Goal: Information Seeking & Learning: Learn about a topic

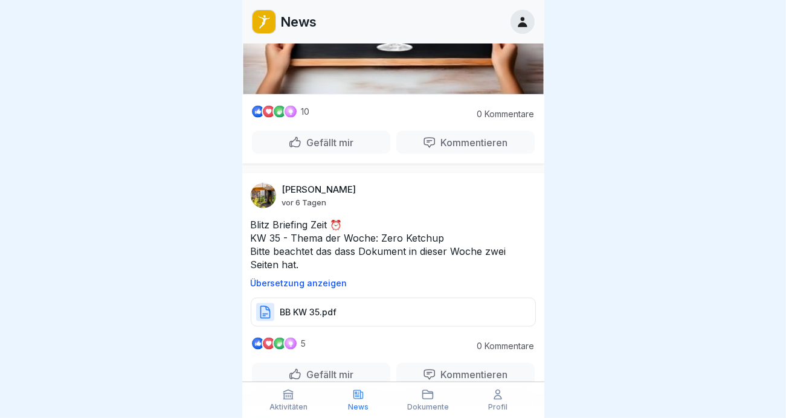
scroll to position [1751, 0]
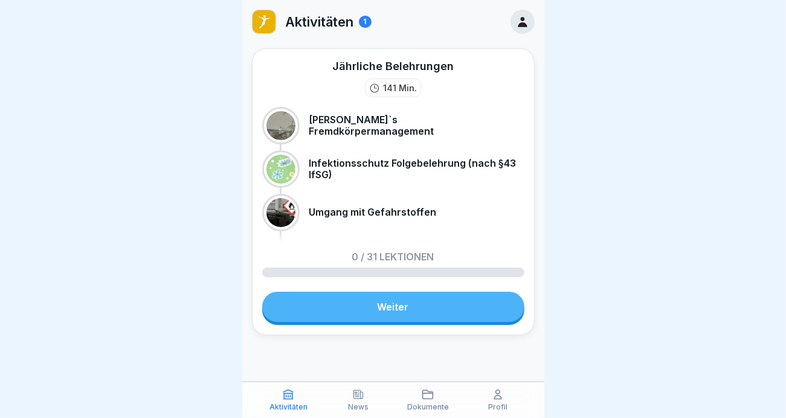
click at [336, 159] on p "Infektionsschutz Folgebelehrung (nach §43 IfSG)" at bounding box center [416, 169] width 215 height 23
click at [387, 312] on link "Weiter" at bounding box center [393, 307] width 262 height 30
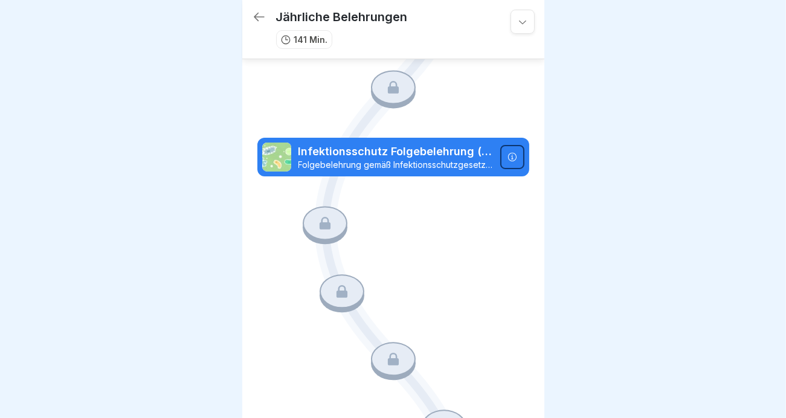
scroll to position [60, 0]
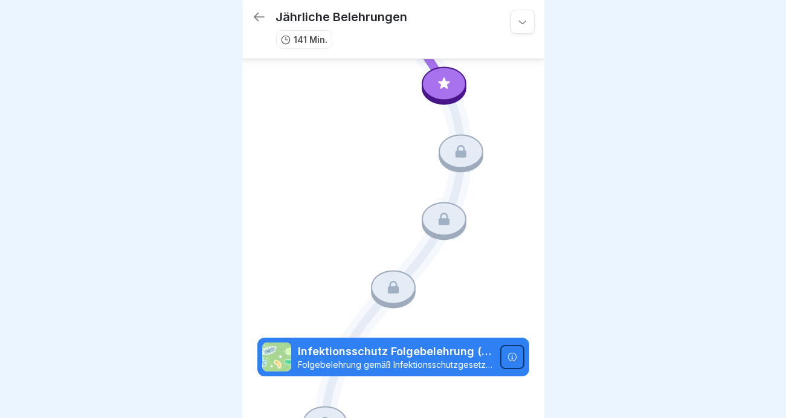
click at [256, 13] on icon at bounding box center [259, 17] width 14 height 14
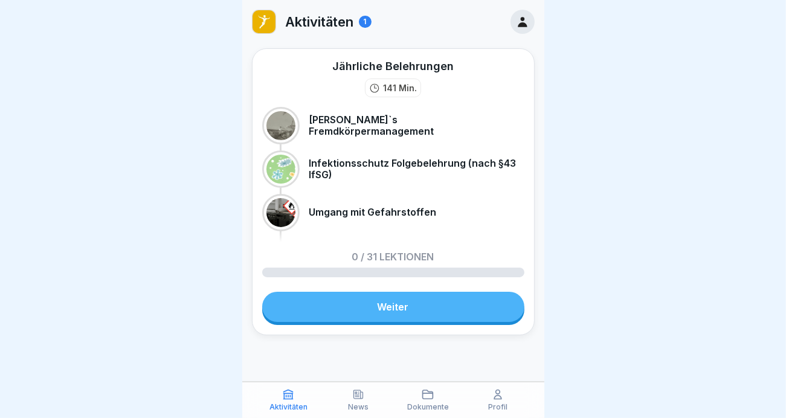
click at [283, 167] on div at bounding box center [280, 169] width 29 height 29
click at [350, 151] on div "Infektionsschutz Folgebelehrung (nach §43 IfSG)" at bounding box center [393, 168] width 262 height 37
click at [426, 396] on icon at bounding box center [428, 394] width 12 height 12
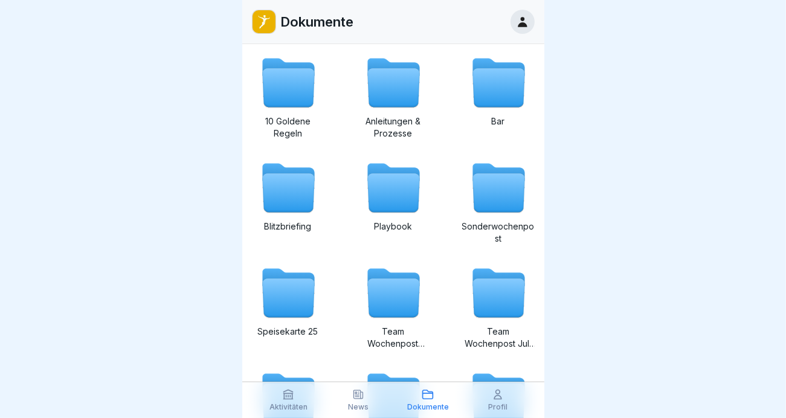
click at [496, 394] on icon at bounding box center [497, 394] width 7 height 9
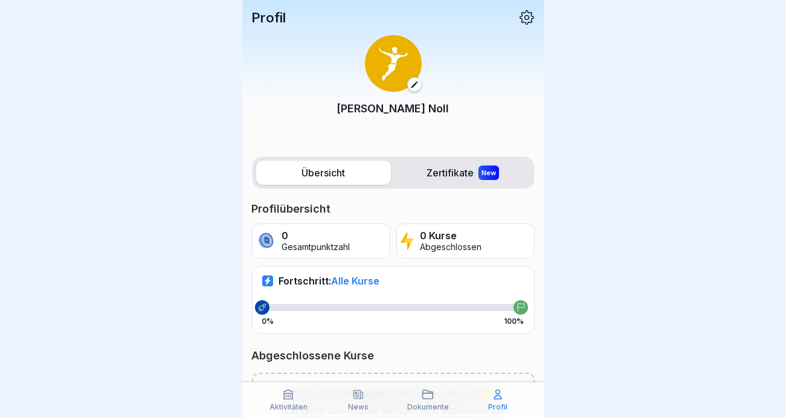
scroll to position [9, 0]
click at [432, 161] on label "Zertifikate New" at bounding box center [463, 173] width 135 height 24
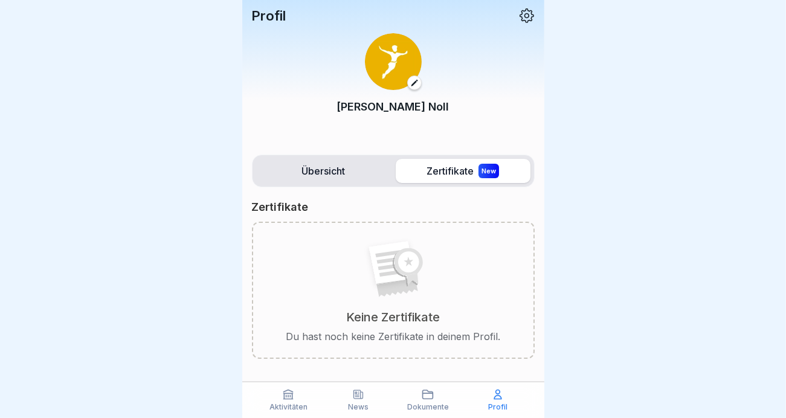
scroll to position [2, 0]
click at [314, 162] on label "Übersicht" at bounding box center [323, 170] width 135 height 24
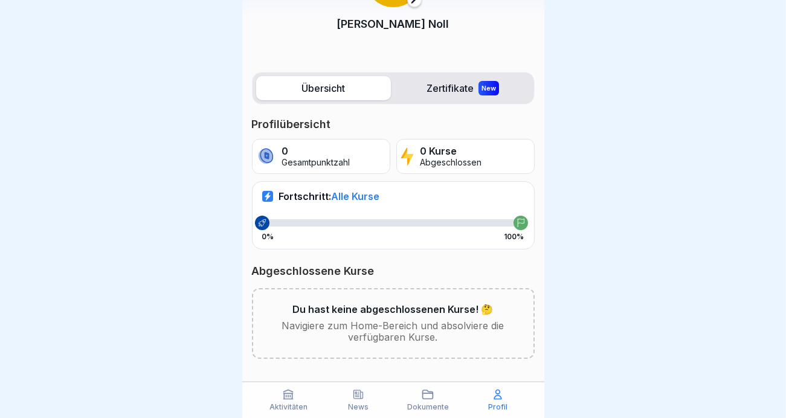
scroll to position [9, 0]
click at [291, 391] on icon at bounding box center [288, 394] width 9 height 9
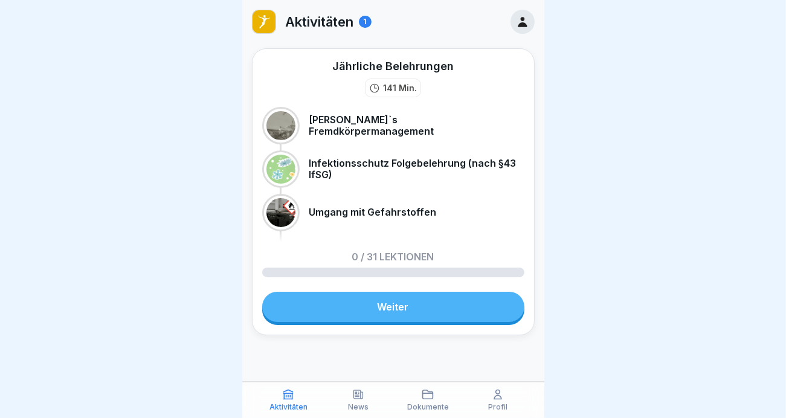
click at [388, 161] on p "Infektionsschutz Folgebelehrung (nach §43 IfSG)" at bounding box center [416, 169] width 215 height 23
click at [388, 305] on link "Weiter" at bounding box center [393, 307] width 262 height 30
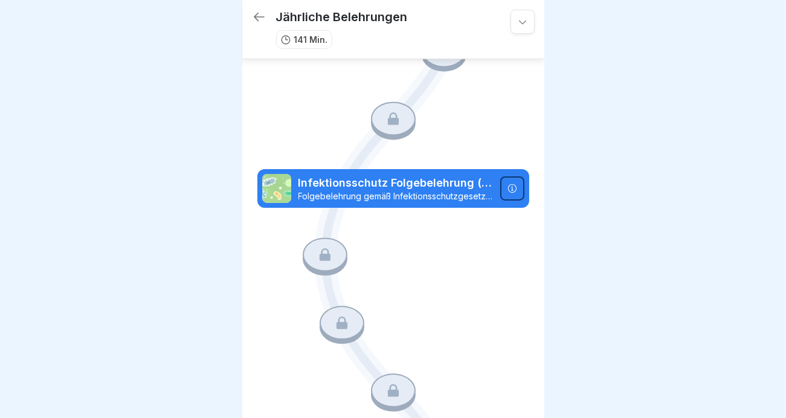
scroll to position [242, 0]
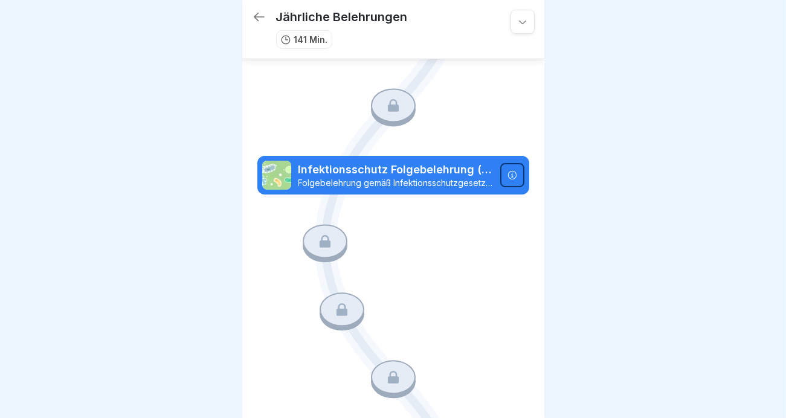
click at [389, 178] on p "Folgebelehrung gemäß Infektionsschutzgesetz §43 IfSG. Diese Schulung ist nur gü…" at bounding box center [395, 183] width 195 height 11
click at [507, 170] on icon at bounding box center [512, 175] width 10 height 10
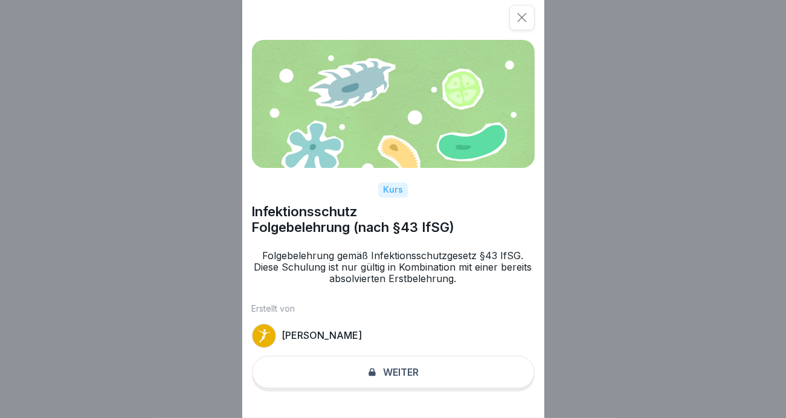
click at [378, 386] on div "Kurs Infektionsschutz Folgebelehrung (nach §43 IfSG) Folgebelehrung gemäß Infek…" at bounding box center [393, 209] width 302 height 418
click at [378, 379] on div "Kurs Infektionsschutz Folgebelehrung (nach §43 IfSG) Folgebelehrung gemäß Infek…" at bounding box center [393, 209] width 302 height 418
click at [408, 386] on div "Kurs Infektionsschutz Folgebelehrung (nach §43 IfSG) Folgebelehrung gemäß Infek…" at bounding box center [393, 209] width 302 height 418
click at [528, 22] on icon at bounding box center [522, 17] width 12 height 12
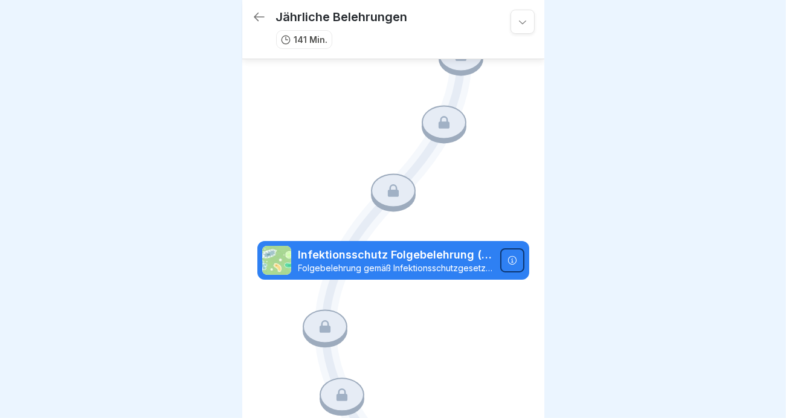
scroll to position [0, 0]
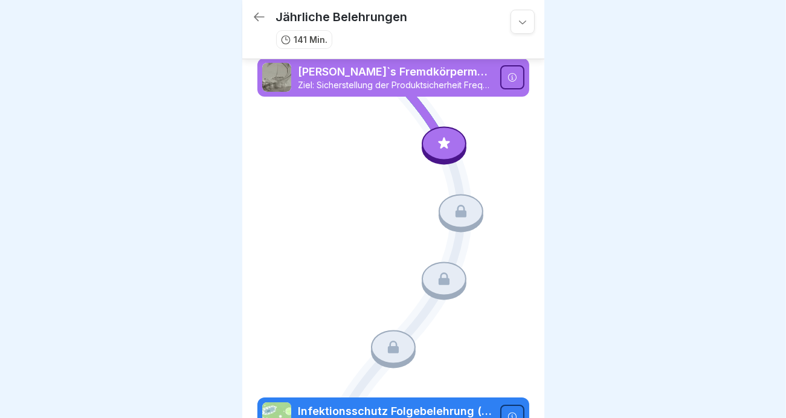
click at [507, 77] on icon at bounding box center [512, 77] width 10 height 10
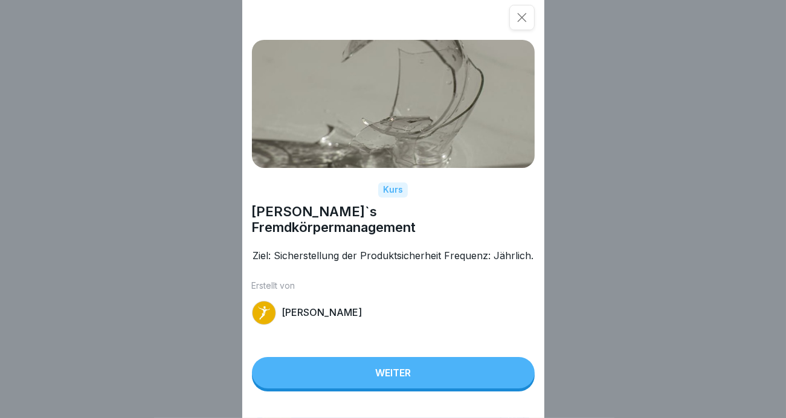
click at [382, 388] on button "Weiter" at bounding box center [393, 372] width 283 height 31
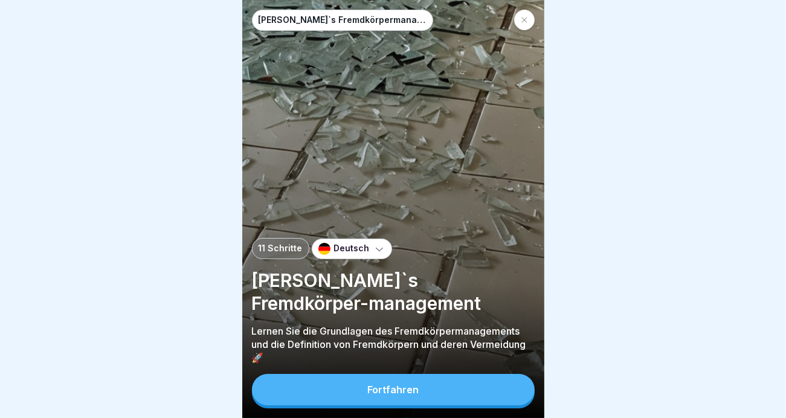
click at [380, 395] on div "Fortfahren" at bounding box center [392, 389] width 51 height 11
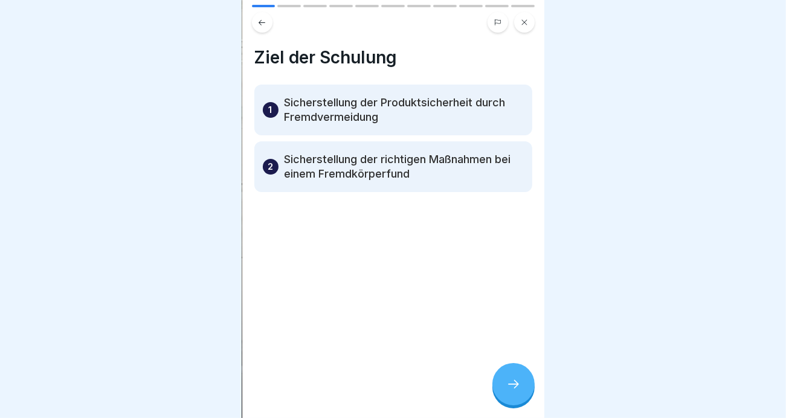
click at [508, 391] on icon at bounding box center [513, 384] width 14 height 14
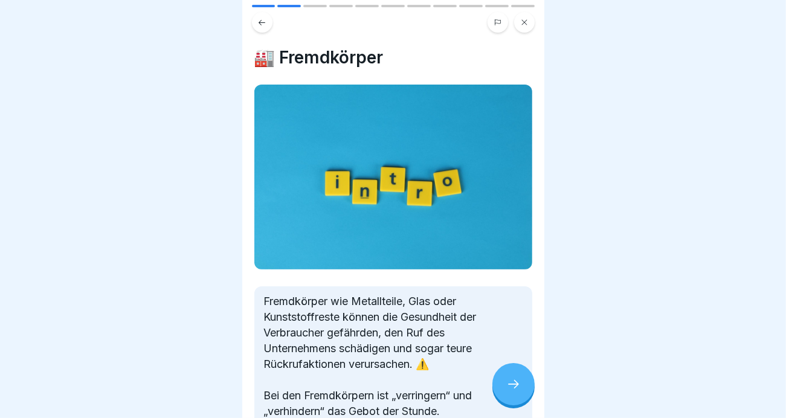
click at [508, 391] on icon at bounding box center [513, 384] width 14 height 14
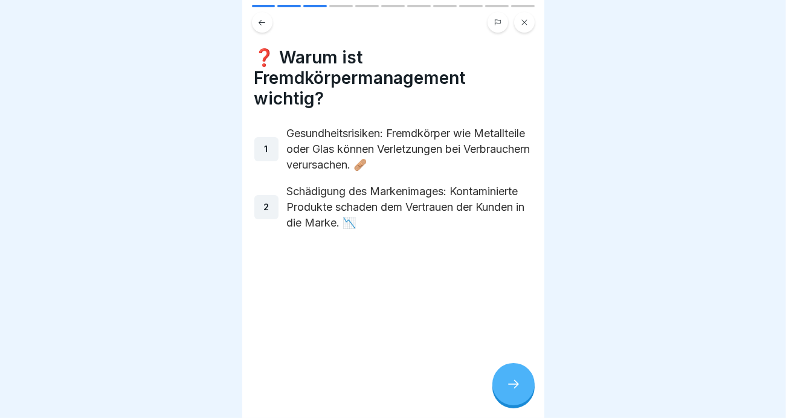
click at [508, 391] on icon at bounding box center [513, 384] width 14 height 14
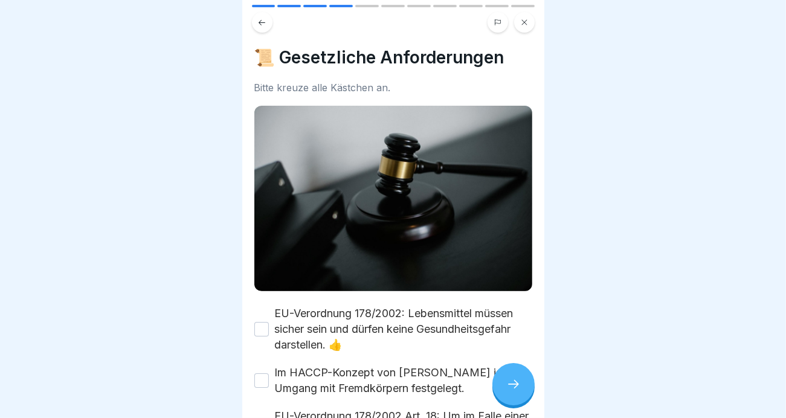
click at [508, 391] on icon at bounding box center [513, 384] width 14 height 14
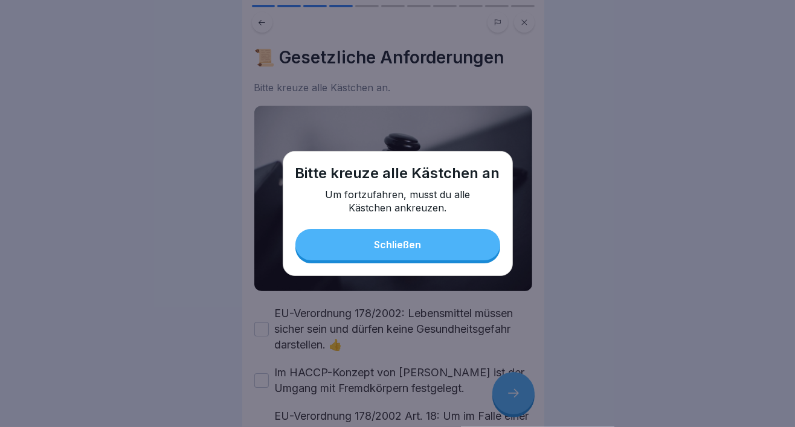
click at [432, 245] on button "Schließen" at bounding box center [397, 244] width 205 height 31
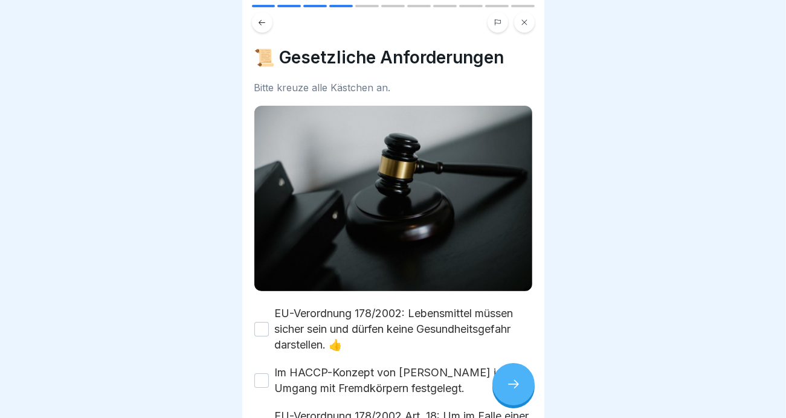
click at [513, 391] on icon at bounding box center [513, 384] width 14 height 14
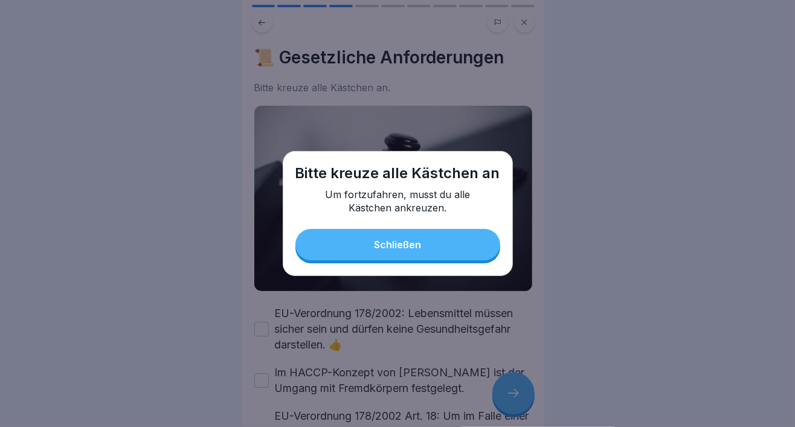
click at [431, 241] on button "Schließen" at bounding box center [397, 244] width 205 height 31
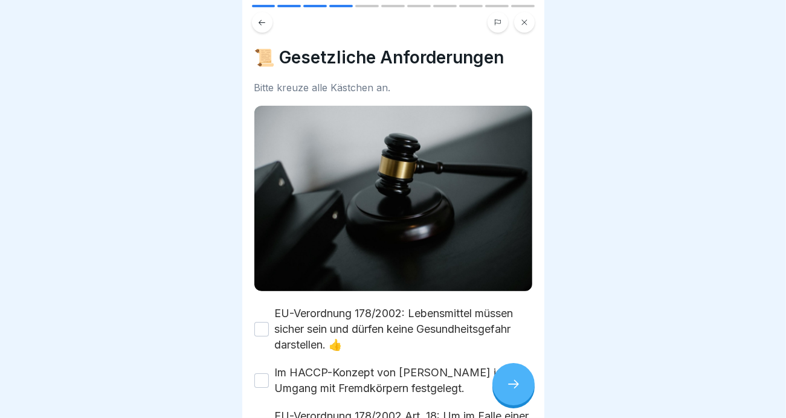
click at [263, 322] on button "EU-Verordnung 178/2002: Lebensmittel müssen sicher sein und dürfen keine Gesund…" at bounding box center [261, 329] width 14 height 14
click at [262, 373] on button "Im HACCP-Konzept von Peter Pane ist der Umgang mit Fremdkörpern festgelegt." at bounding box center [261, 380] width 14 height 14
click at [505, 386] on div at bounding box center [513, 384] width 42 height 42
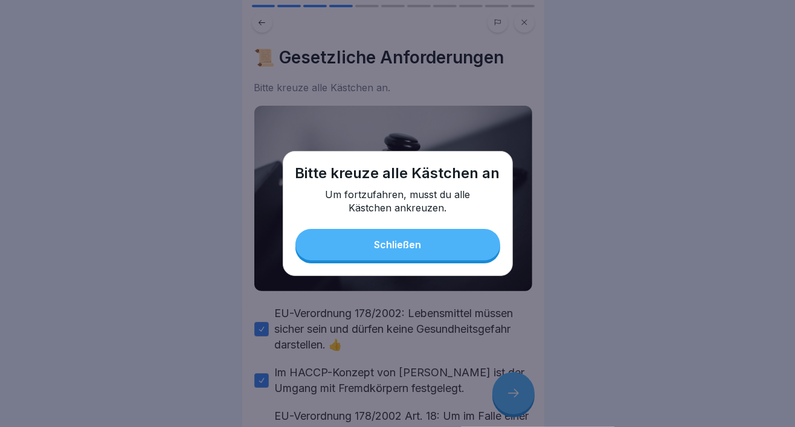
click at [449, 232] on button "Schließen" at bounding box center [397, 244] width 205 height 31
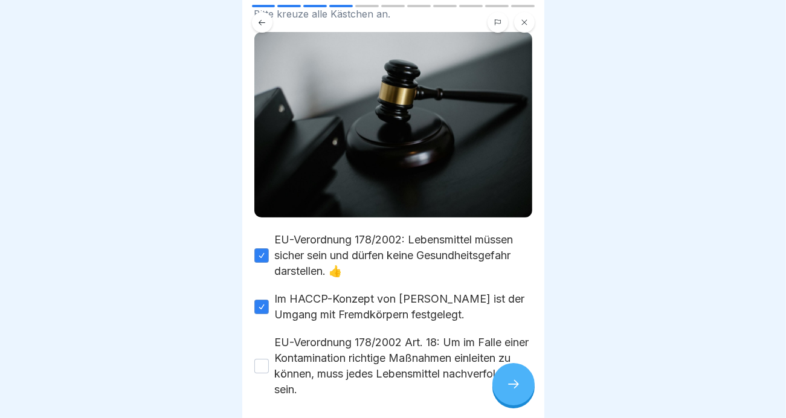
scroll to position [119, 0]
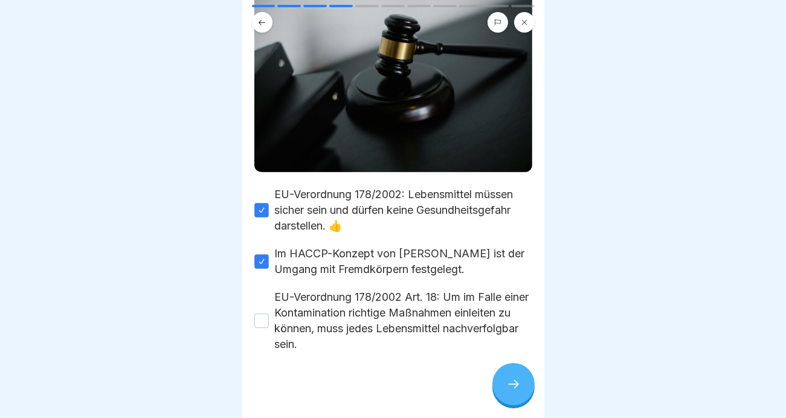
click at [257, 317] on button "EU-Verordnung 178/2002 Art. 18: Um im Falle einer Kontamination richtige Maßnah…" at bounding box center [261, 321] width 14 height 14
click at [517, 391] on icon at bounding box center [513, 384] width 14 height 14
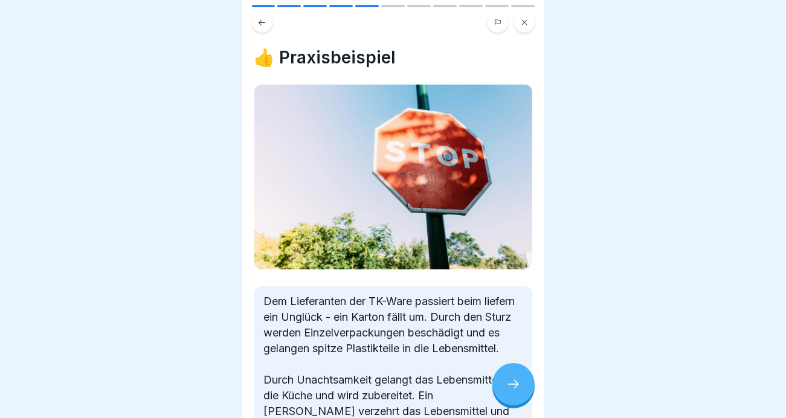
click at [517, 391] on icon at bounding box center [513, 384] width 14 height 14
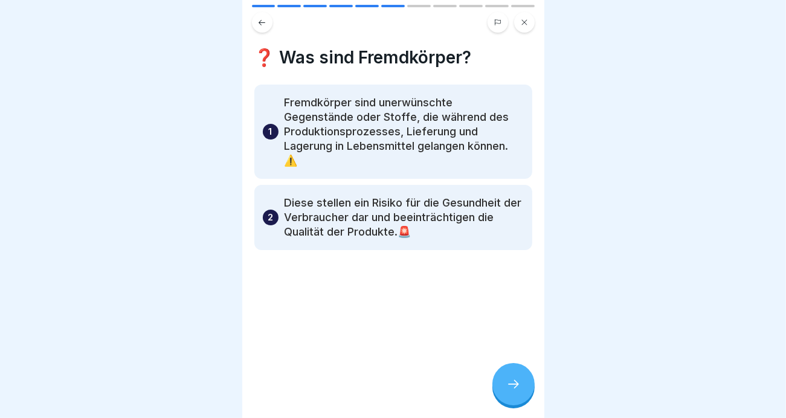
click at [517, 391] on icon at bounding box center [513, 384] width 14 height 14
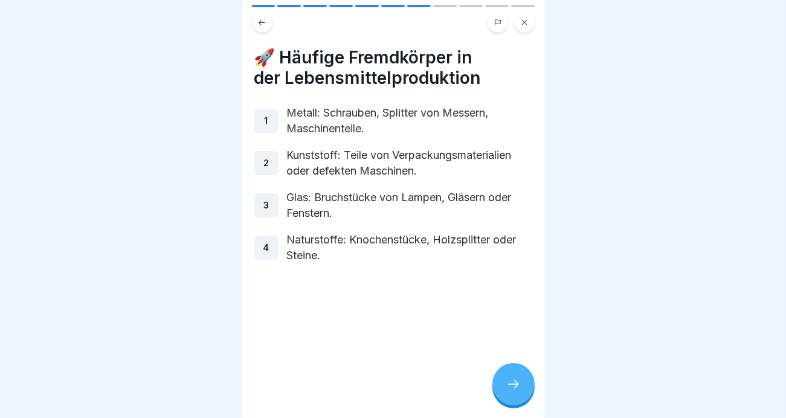
click at [517, 391] on icon at bounding box center [513, 384] width 14 height 14
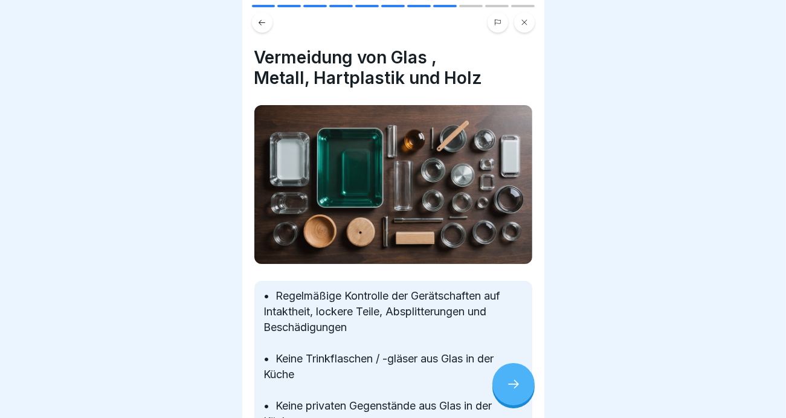
scroll to position [336, 0]
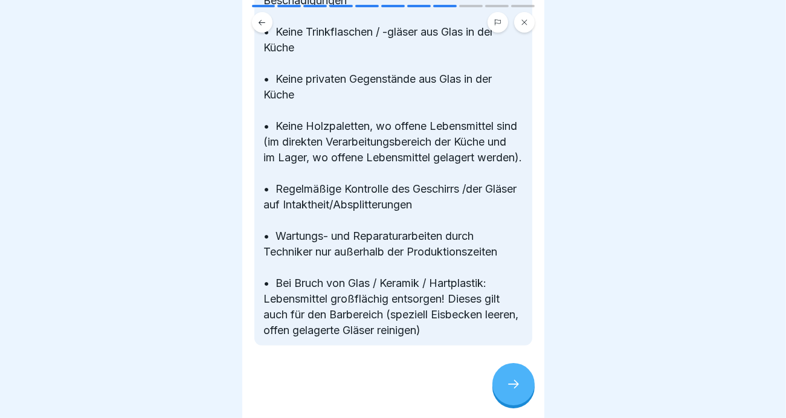
click at [509, 391] on icon at bounding box center [513, 384] width 14 height 14
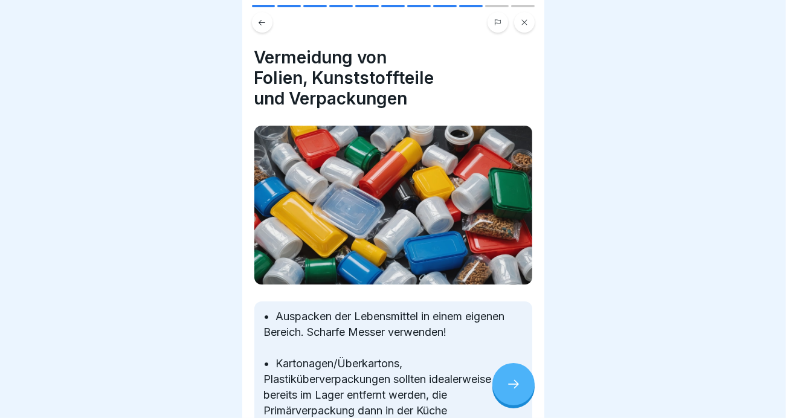
click at [509, 391] on icon at bounding box center [513, 384] width 14 height 14
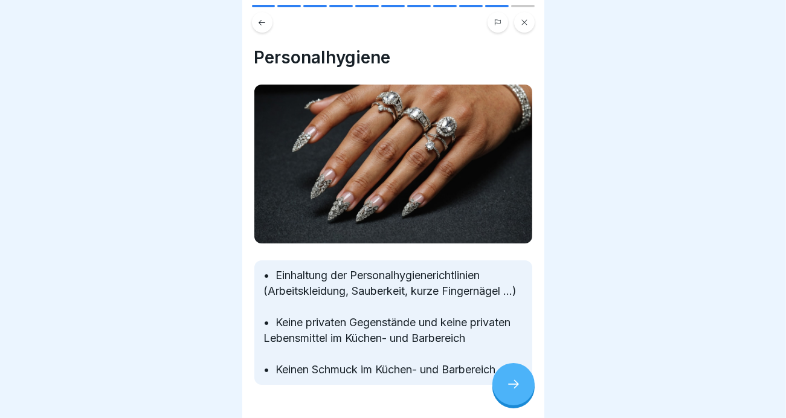
click at [509, 391] on icon at bounding box center [513, 384] width 14 height 14
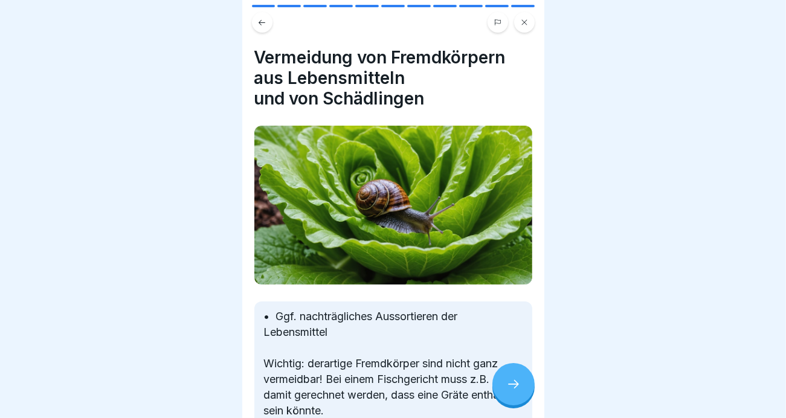
click at [509, 391] on icon at bounding box center [513, 384] width 14 height 14
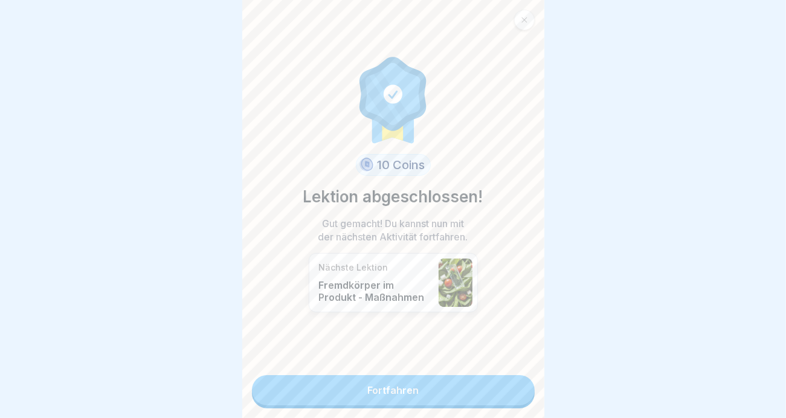
click at [402, 381] on link "Fortfahren" at bounding box center [393, 390] width 283 height 30
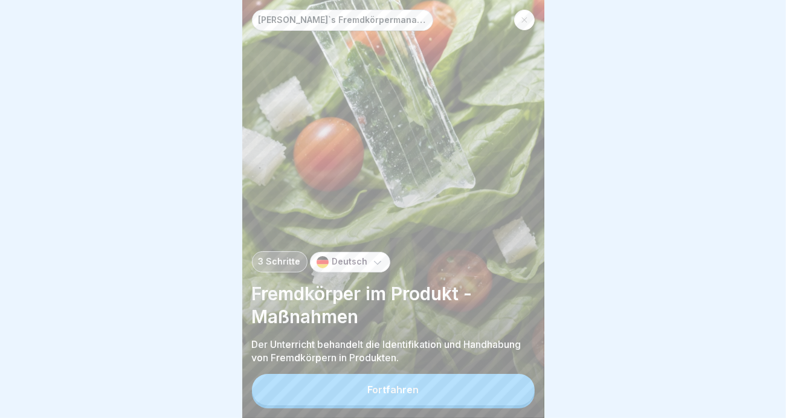
scroll to position [9, 0]
click at [410, 397] on button "Fortfahren" at bounding box center [393, 389] width 283 height 31
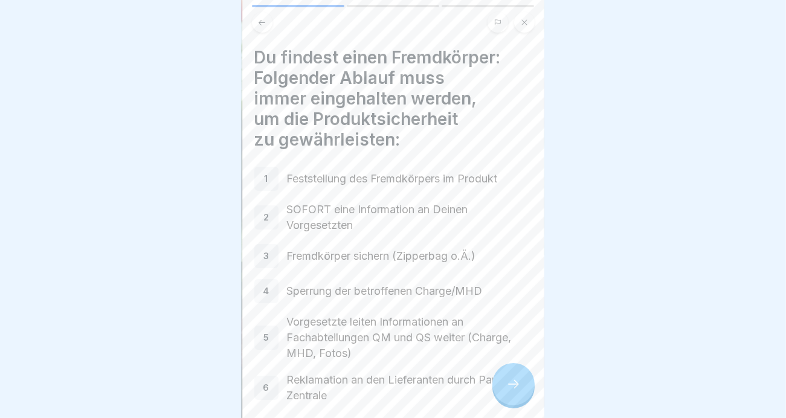
click at [507, 388] on icon at bounding box center [513, 384] width 14 height 14
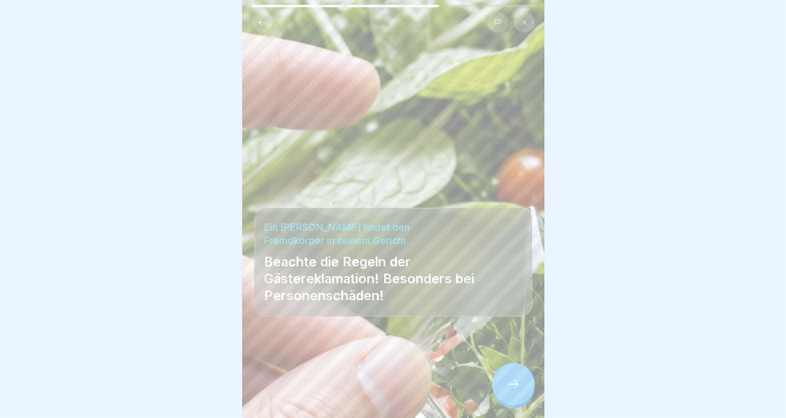
click at [506, 388] on icon at bounding box center [513, 384] width 14 height 14
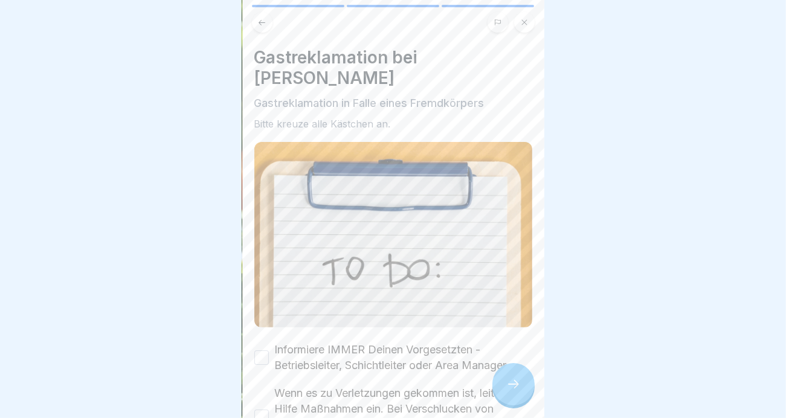
click at [506, 388] on icon at bounding box center [513, 384] width 14 height 14
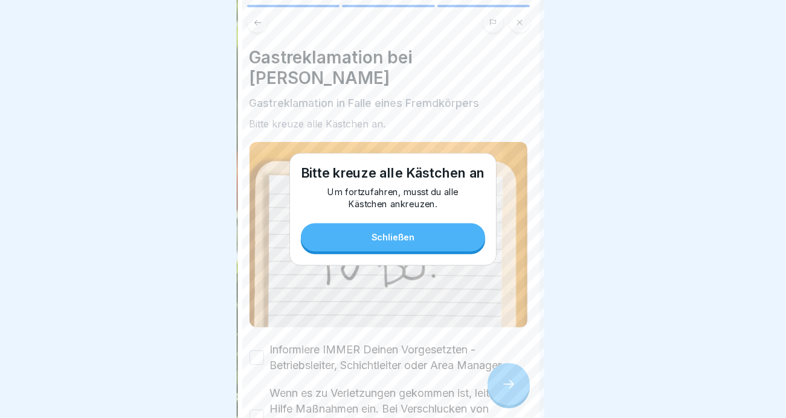
scroll to position [0, 0]
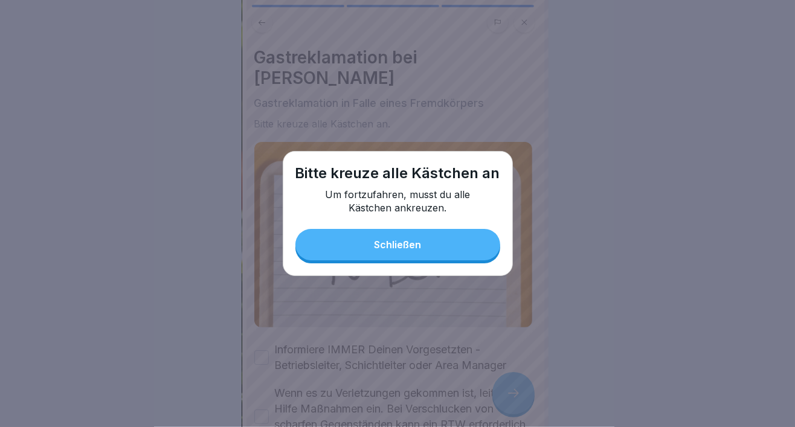
click at [415, 233] on button "Schließen" at bounding box center [397, 244] width 205 height 31
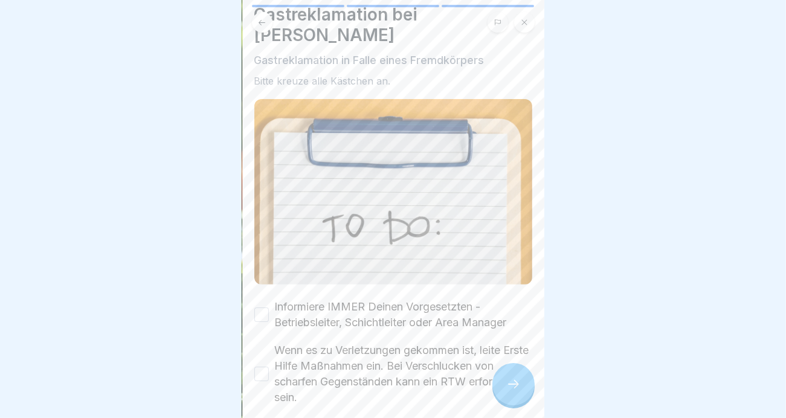
scroll to position [121, 0]
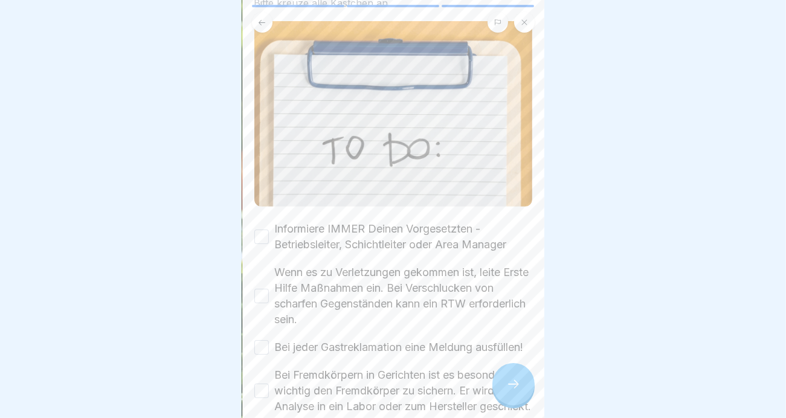
click at [258, 230] on button "Informiere IMMER Deinen Vorgesetzten - Betriebsleiter, Schichtleiter oder Area …" at bounding box center [261, 237] width 14 height 14
drag, startPoint x: 260, startPoint y: 261, endPoint x: 261, endPoint y: 269, distance: 8.5
click at [260, 270] on div "Wenn es zu Verletzungen gekommen ist, leite Erste Hilfe Maßnahmen ein. Bei Vers…" at bounding box center [393, 296] width 278 height 63
click at [261, 289] on button "Wenn es zu Verletzungen gekommen ist, leite Erste Hilfe Maßnahmen ein. Bei Vers…" at bounding box center [261, 296] width 14 height 14
click at [259, 340] on button "Bei jeder Gastreklamation eine Meldung ausfüllen!" at bounding box center [261, 347] width 14 height 14
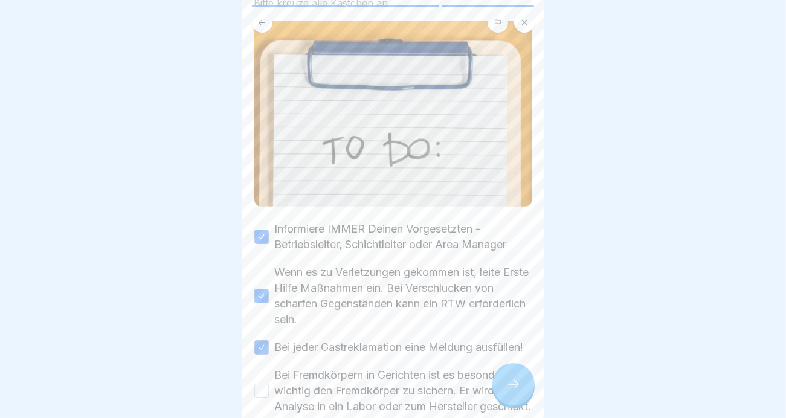
scroll to position [237, 0]
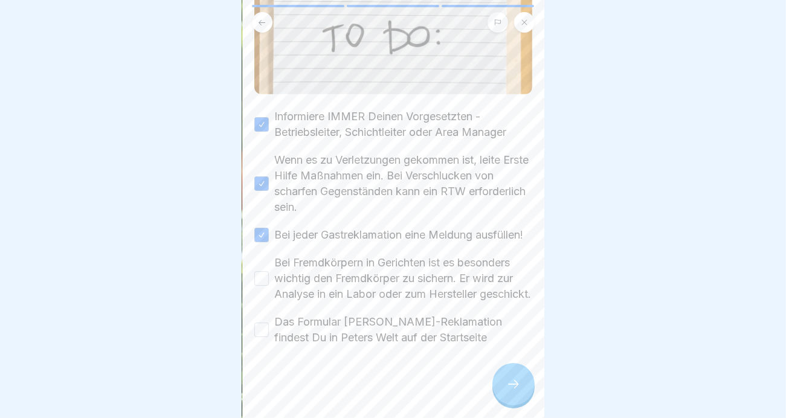
drag, startPoint x: 259, startPoint y: 272, endPoint x: 257, endPoint y: 279, distance: 7.1
click at [259, 273] on button "Bei Fremdkörpern in Gerichten ist es besonders wichtig den Fremdkörper zu siche…" at bounding box center [261, 278] width 14 height 14
click at [253, 326] on div "Gastreklamation bei Peter Pane Gastreklamation in Falle eines Fremdkörpers Bitt…" at bounding box center [393, 209] width 302 height 418
drag, startPoint x: 268, startPoint y: 328, endPoint x: 280, endPoint y: 330, distance: 12.8
click at [268, 327] on button "Das Formular Gast-Reklamation findest Du in Peters Welt auf der Startseite" at bounding box center [261, 330] width 14 height 14
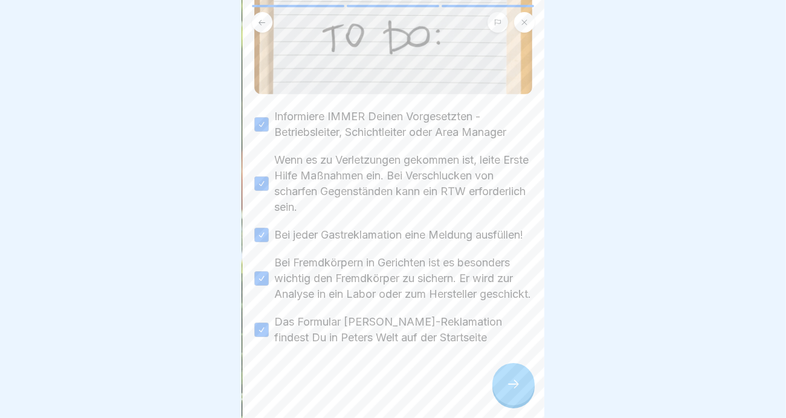
click at [519, 391] on icon at bounding box center [513, 384] width 14 height 14
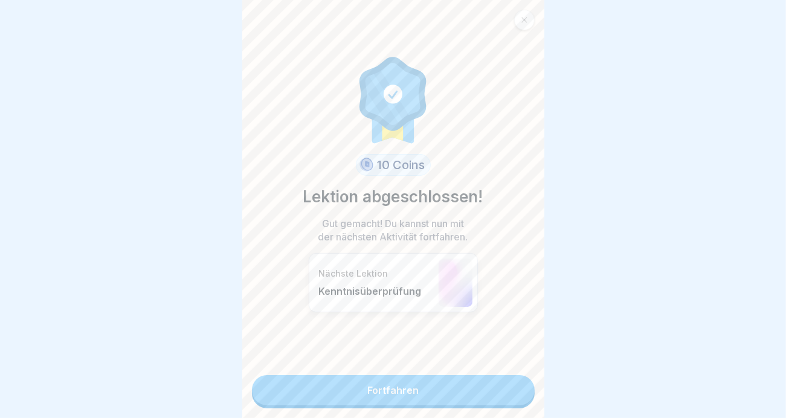
click at [379, 391] on link "Fortfahren" at bounding box center [393, 390] width 283 height 30
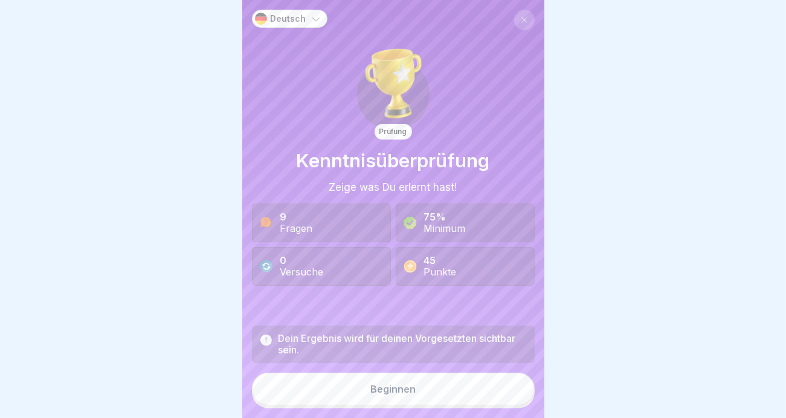
scroll to position [9, 0]
click at [395, 392] on div "Beginnen" at bounding box center [392, 389] width 45 height 11
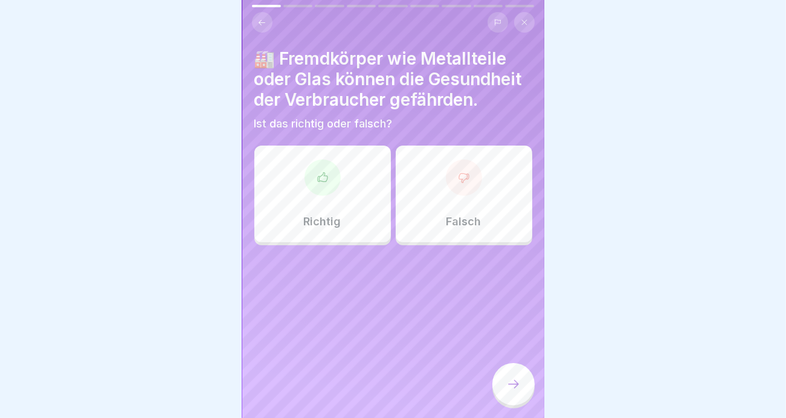
click at [341, 232] on div "Richtig" at bounding box center [322, 194] width 137 height 97
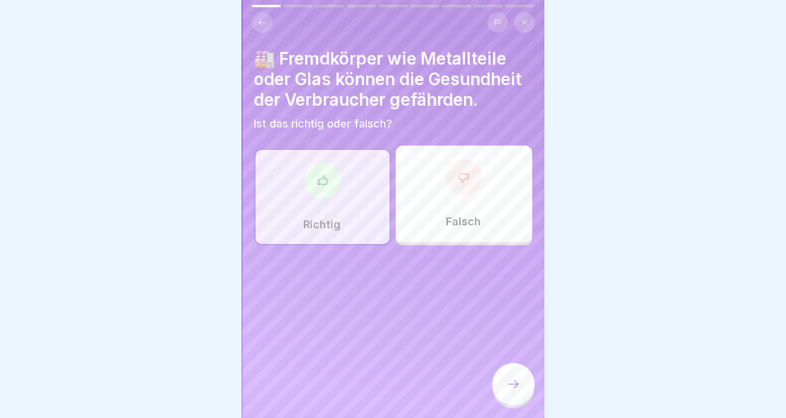
click at [501, 384] on div at bounding box center [513, 384] width 42 height 42
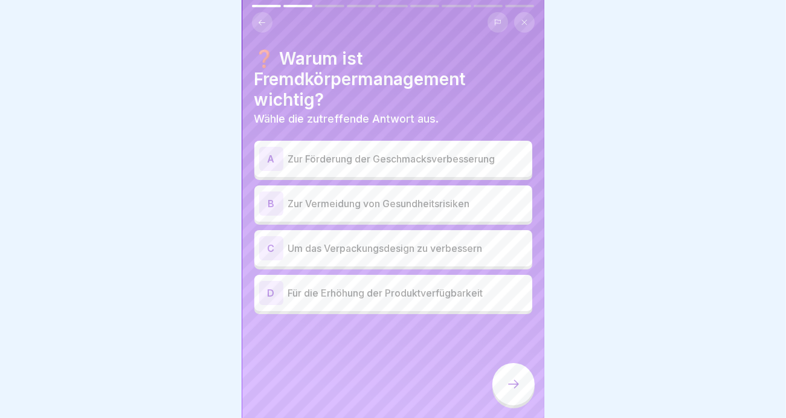
click at [387, 198] on p "Zur Vermeidung von Gesundheitsrisiken" at bounding box center [407, 203] width 239 height 14
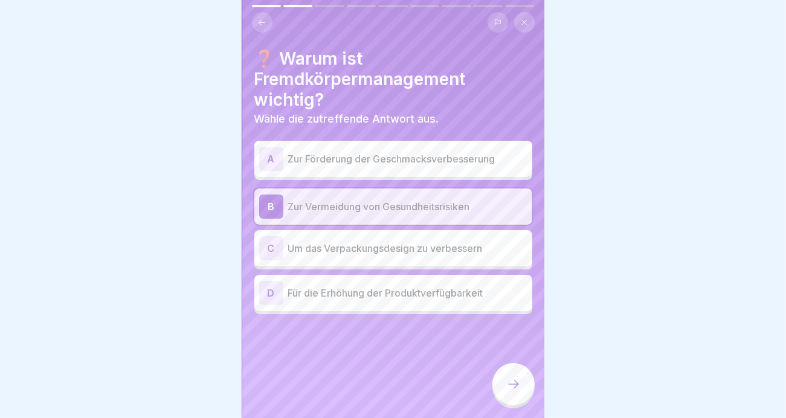
click at [517, 378] on icon at bounding box center [513, 384] width 14 height 14
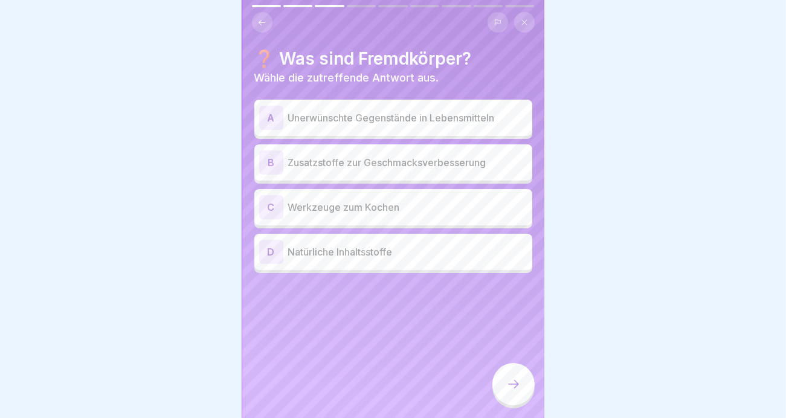
click at [412, 111] on p "Unerwünschte Gegenstände in Lebensmitteln" at bounding box center [407, 118] width 239 height 14
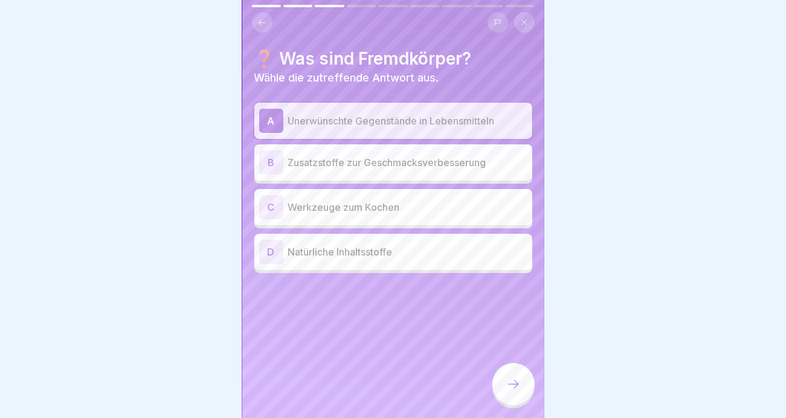
click at [519, 387] on icon at bounding box center [513, 384] width 14 height 14
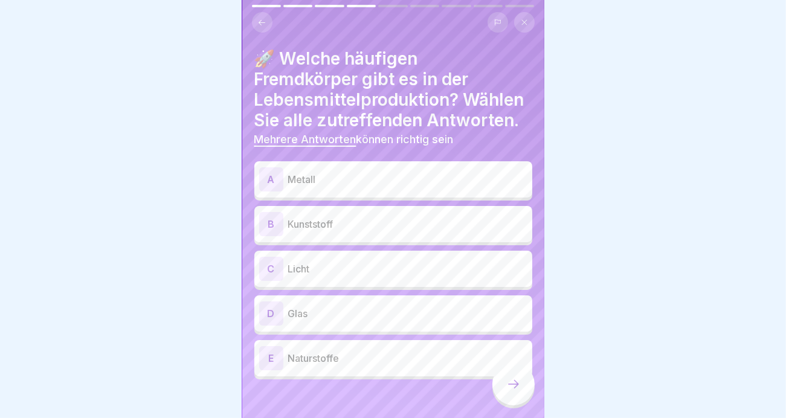
click at [314, 231] on p "Kunststoff" at bounding box center [407, 224] width 239 height 14
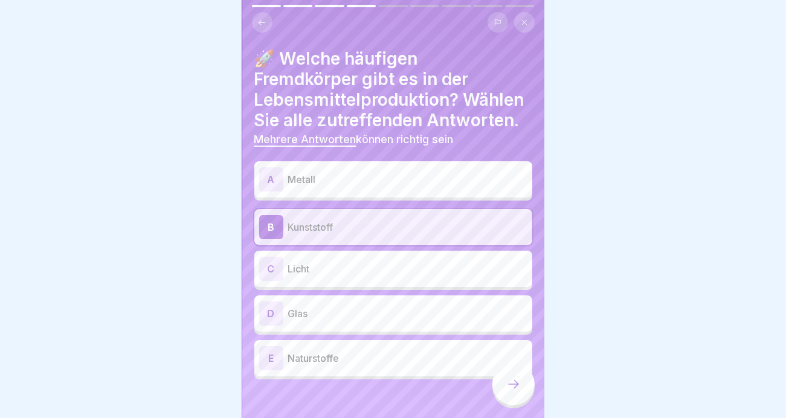
click at [307, 187] on p "Metall" at bounding box center [407, 179] width 239 height 14
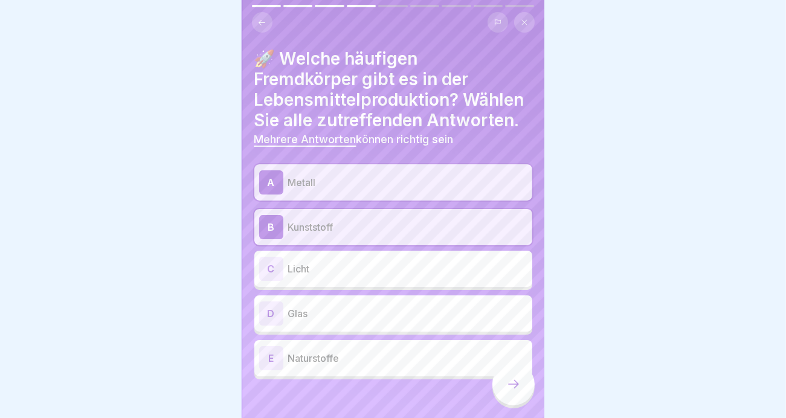
click at [329, 321] on p "Glas" at bounding box center [407, 313] width 239 height 14
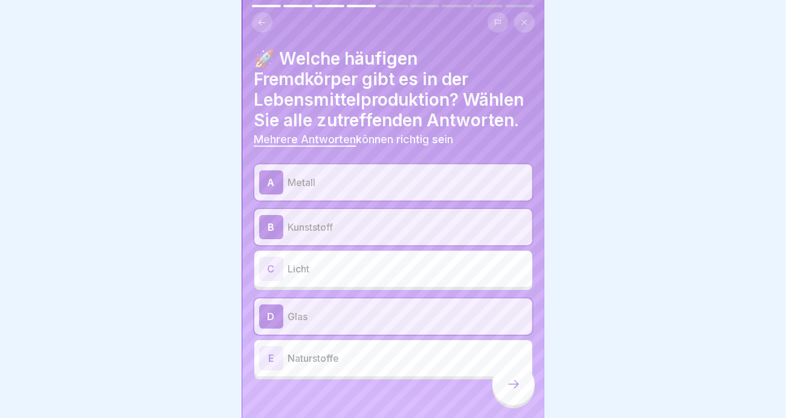
click at [509, 381] on icon at bounding box center [513, 384] width 14 height 14
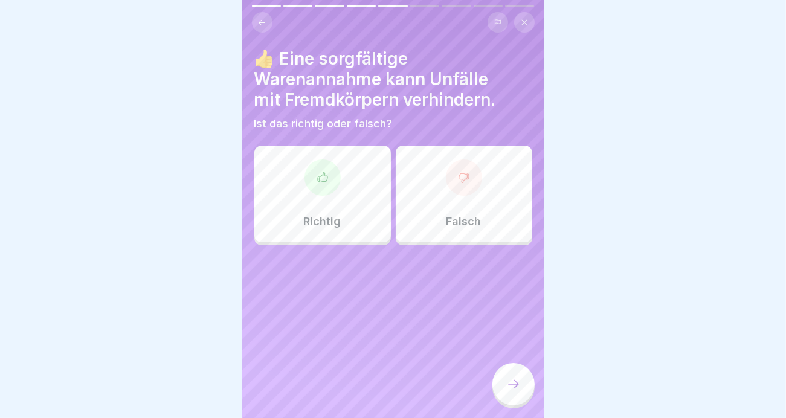
click at [289, 181] on div "Richtig" at bounding box center [322, 194] width 137 height 97
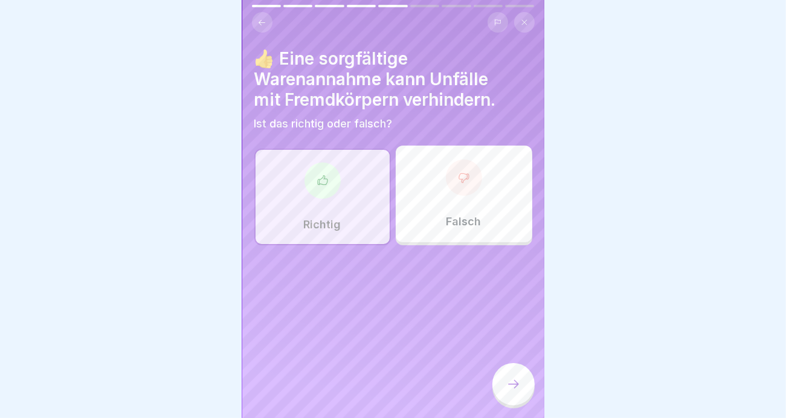
click at [513, 386] on icon at bounding box center [513, 384] width 14 height 14
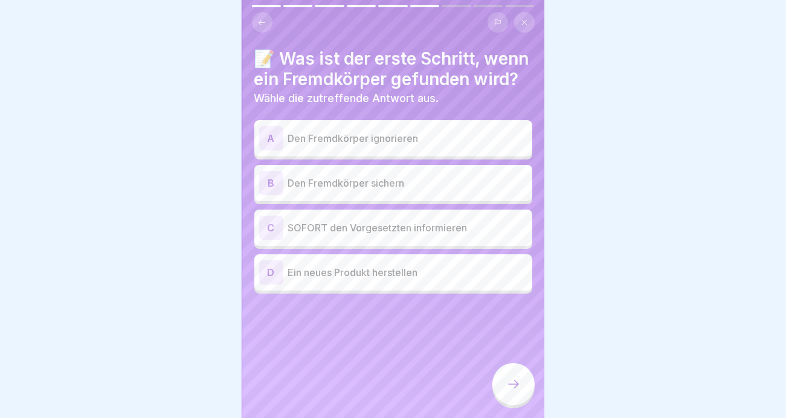
click at [332, 190] on p "Den Fremdkörper sichern" at bounding box center [407, 183] width 239 height 14
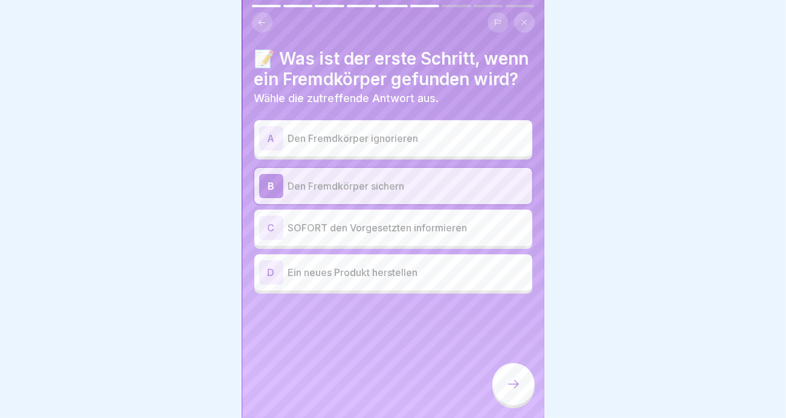
click at [517, 375] on div at bounding box center [513, 384] width 42 height 42
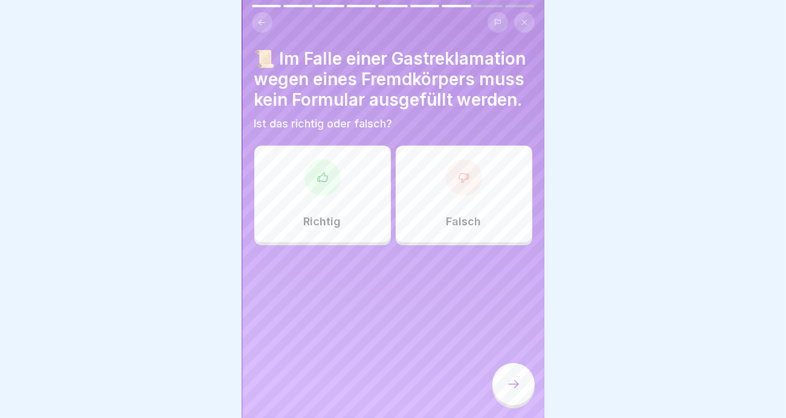
click at [329, 207] on div "Richtig" at bounding box center [322, 194] width 137 height 97
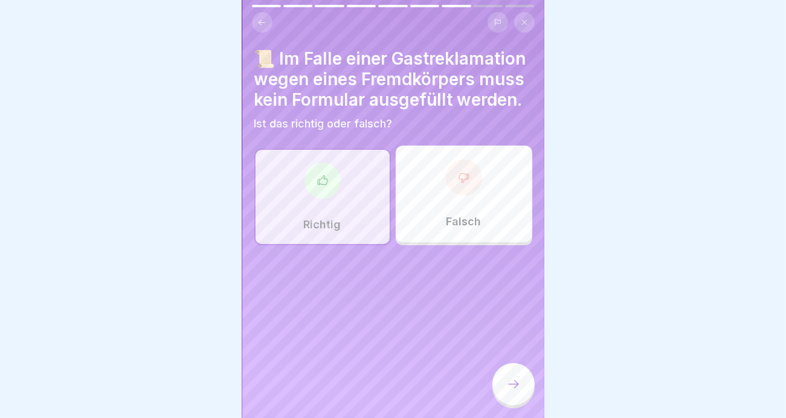
click at [513, 385] on icon at bounding box center [513, 384] width 14 height 14
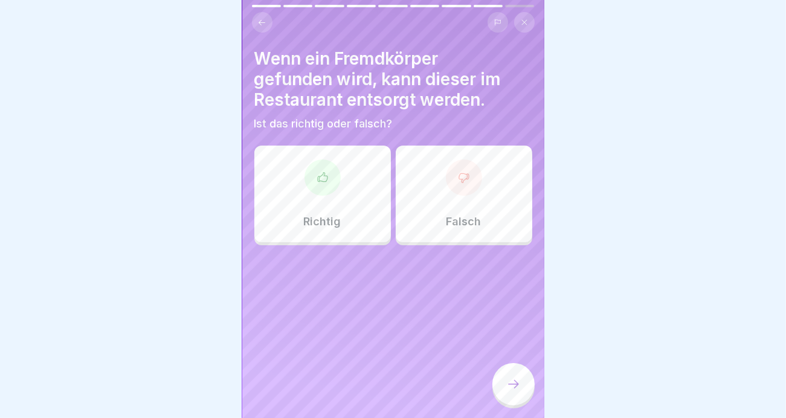
click at [475, 204] on div "Falsch" at bounding box center [464, 194] width 137 height 97
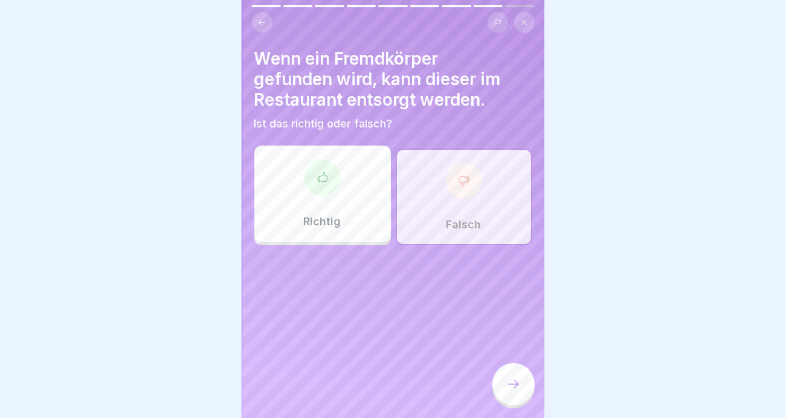
click at [513, 380] on icon at bounding box center [513, 384] width 14 height 14
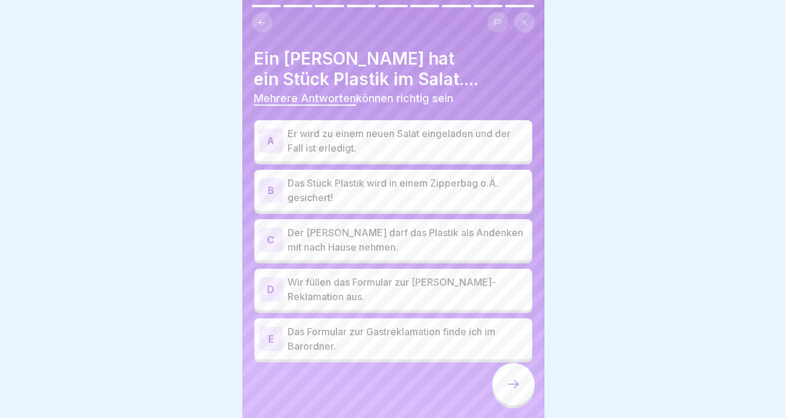
click at [279, 182] on div "B" at bounding box center [271, 190] width 24 height 24
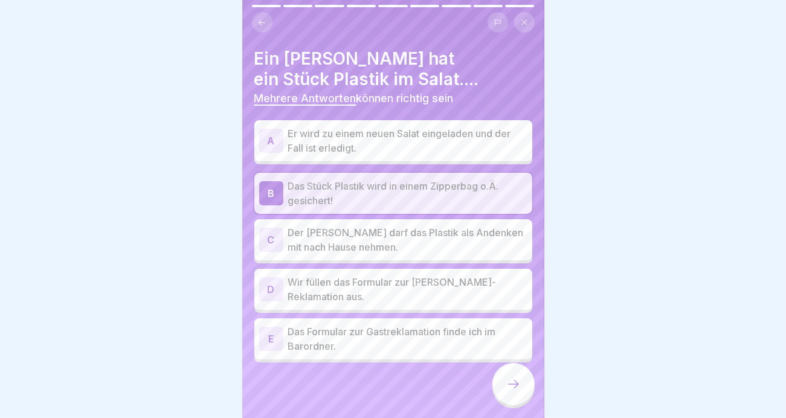
click at [273, 279] on div "D" at bounding box center [271, 289] width 24 height 24
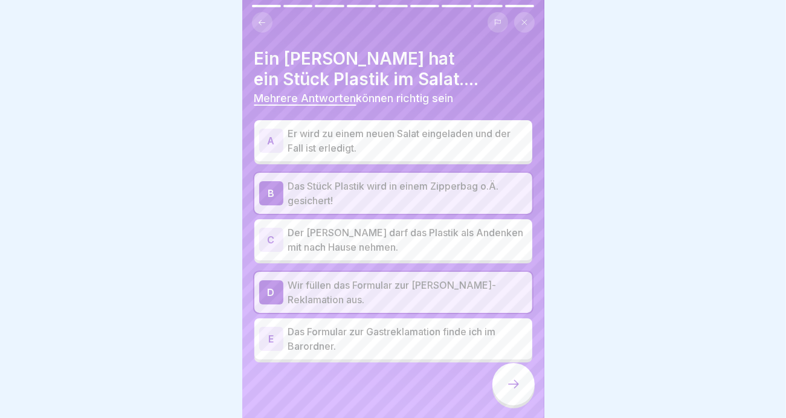
click at [514, 378] on div at bounding box center [513, 384] width 42 height 42
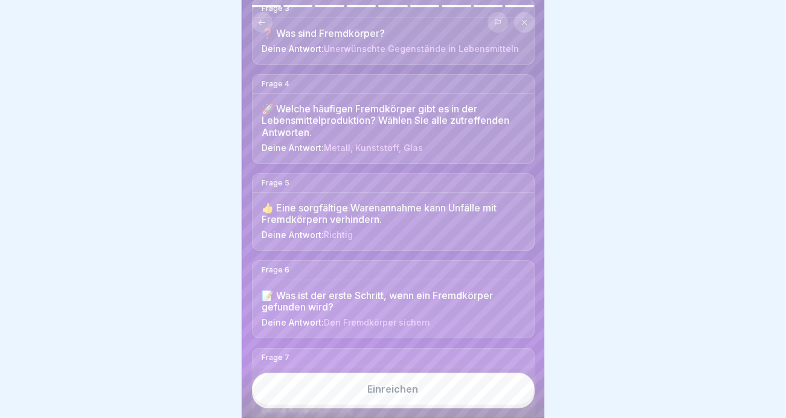
scroll to position [301, 0]
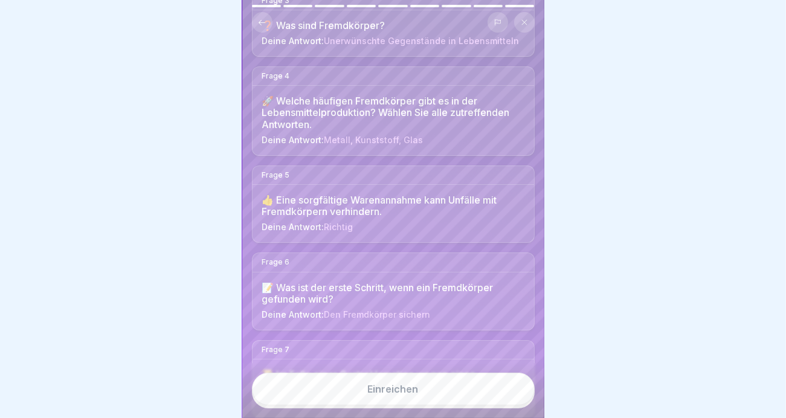
click at [375, 399] on button "Einreichen" at bounding box center [393, 389] width 283 height 33
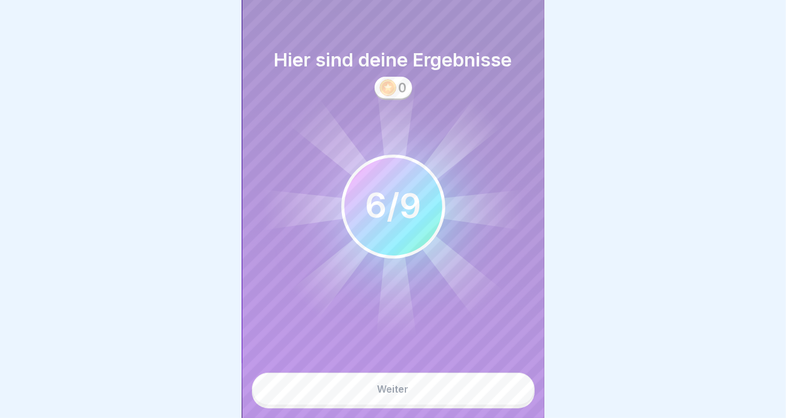
click at [377, 395] on button "Weiter" at bounding box center [393, 389] width 283 height 33
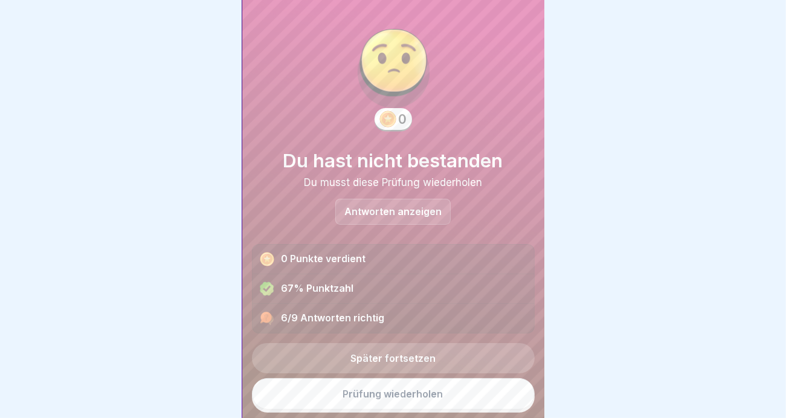
click at [388, 347] on link "Später fortsetzen" at bounding box center [393, 358] width 283 height 30
